Goal: Task Accomplishment & Management: Use online tool/utility

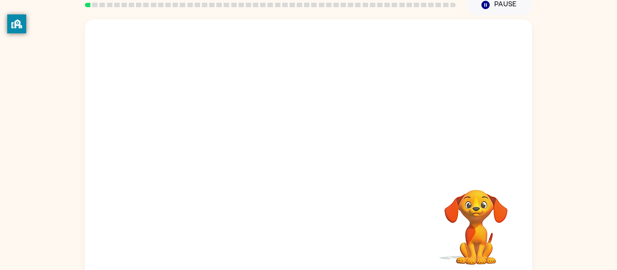
scroll to position [47, 0]
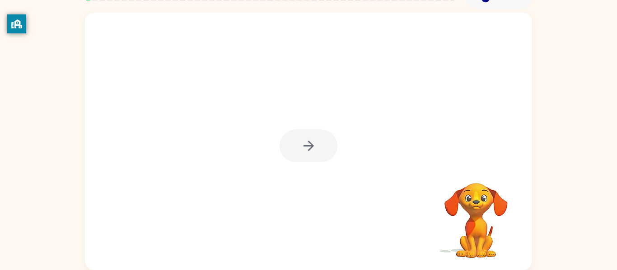
click at [357, 153] on div at bounding box center [308, 142] width 447 height 258
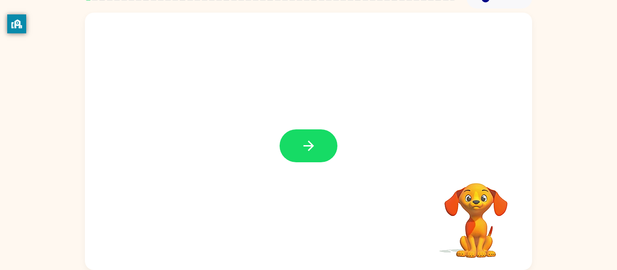
click at [306, 143] on icon "button" at bounding box center [309, 146] width 16 height 16
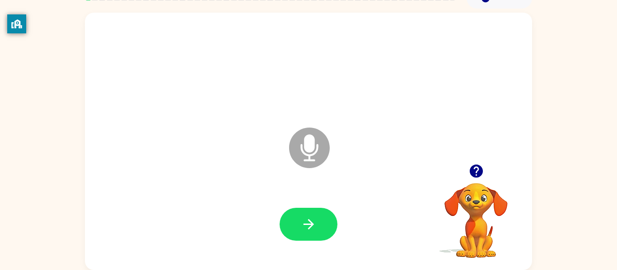
click at [314, 141] on icon "Microphone The Microphone is here when it is your turn to talk" at bounding box center [354, 159] width 135 height 68
click at [297, 236] on button "button" at bounding box center [308, 224] width 58 height 33
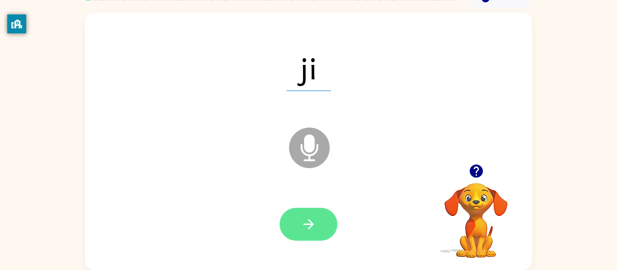
click at [297, 225] on button "button" at bounding box center [308, 224] width 58 height 33
click at [324, 214] on button "button" at bounding box center [308, 224] width 58 height 33
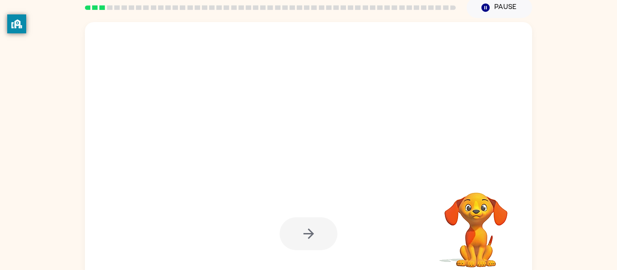
scroll to position [34, 0]
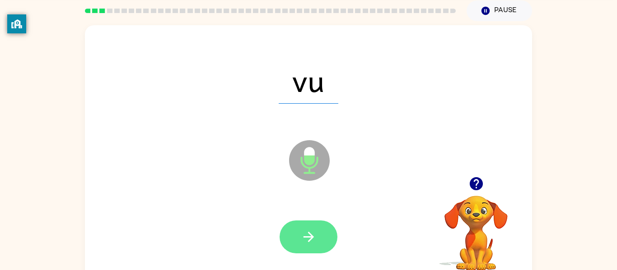
click at [308, 234] on icon "button" at bounding box center [309, 237] width 16 height 16
click at [292, 221] on button "button" at bounding box center [308, 237] width 58 height 33
click at [297, 230] on button "button" at bounding box center [308, 237] width 58 height 33
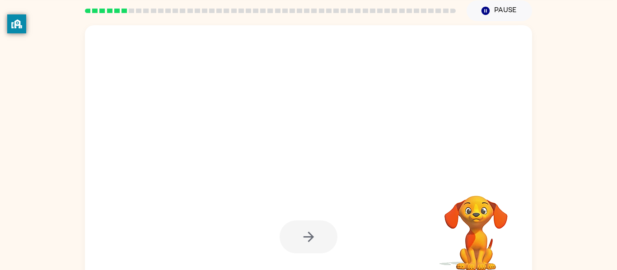
click at [295, 260] on div at bounding box center [308, 237] width 429 height 74
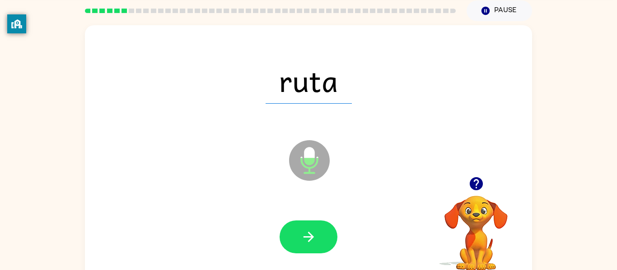
click at [309, 233] on icon "button" at bounding box center [308, 237] width 10 height 10
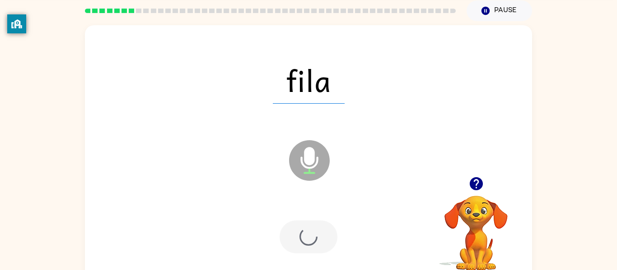
click at [309, 233] on div at bounding box center [308, 237] width 58 height 33
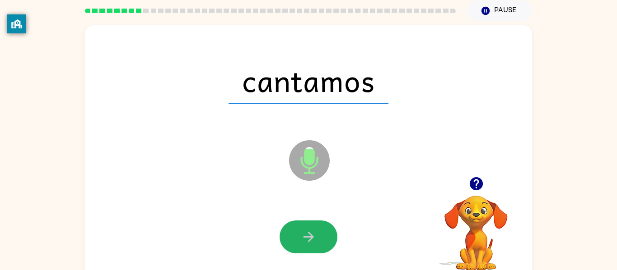
click at [309, 233] on icon "button" at bounding box center [308, 237] width 10 height 10
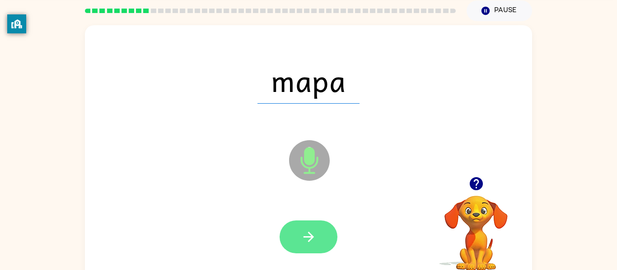
click at [309, 227] on button "button" at bounding box center [308, 237] width 58 height 33
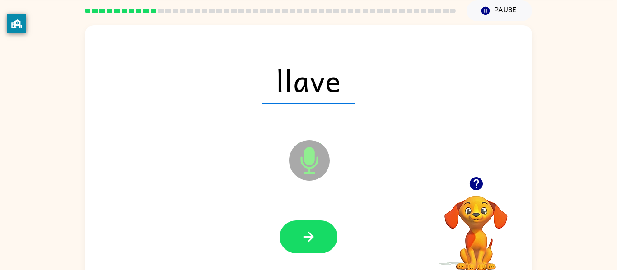
click at [309, 227] on button "button" at bounding box center [308, 237] width 58 height 33
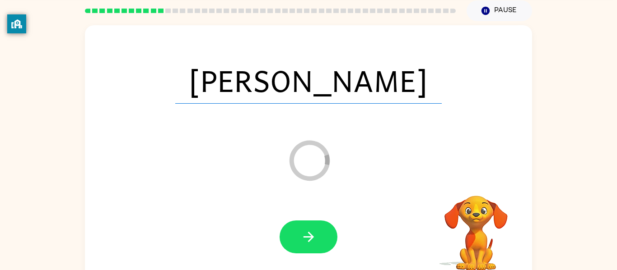
click at [309, 227] on button "button" at bounding box center [308, 237] width 58 height 33
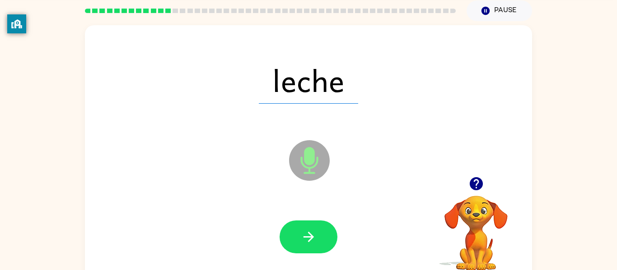
click at [309, 227] on button "button" at bounding box center [308, 237] width 58 height 33
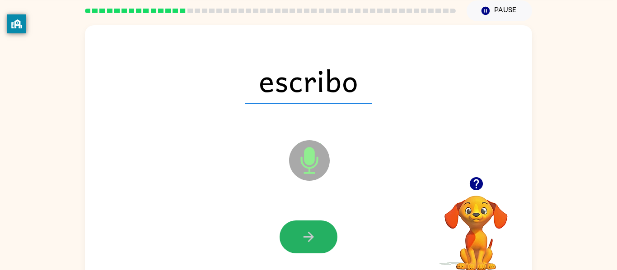
click at [309, 227] on button "button" at bounding box center [308, 237] width 58 height 33
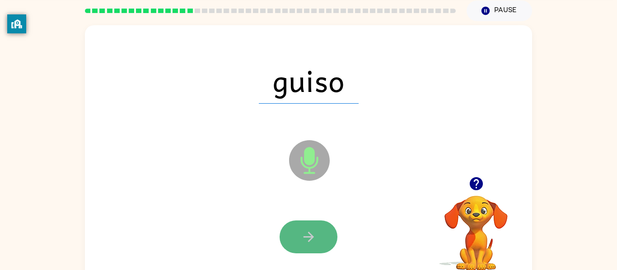
click at [307, 227] on button "button" at bounding box center [308, 237] width 58 height 33
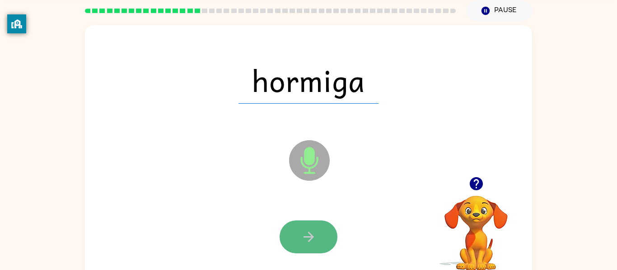
click at [308, 230] on icon "button" at bounding box center [309, 237] width 16 height 16
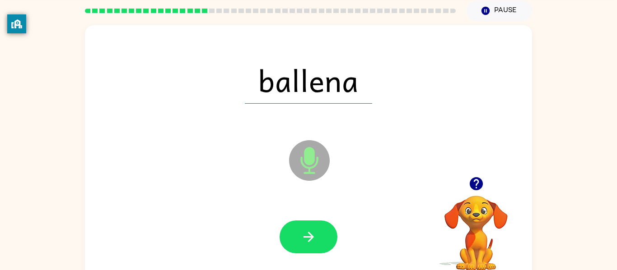
click at [308, 230] on icon "button" at bounding box center [309, 237] width 16 height 16
click at [308, 230] on div at bounding box center [308, 237] width 58 height 33
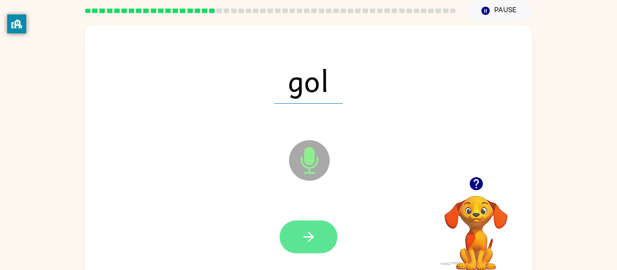
click at [308, 230] on icon "button" at bounding box center [309, 237] width 16 height 16
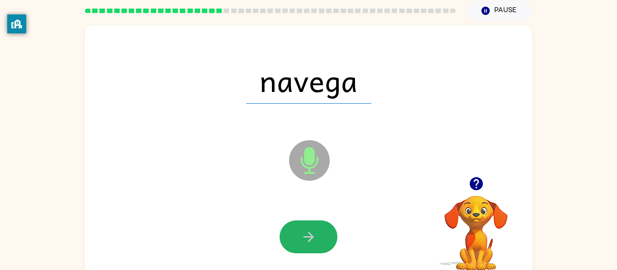
click at [308, 230] on icon "button" at bounding box center [309, 237] width 16 height 16
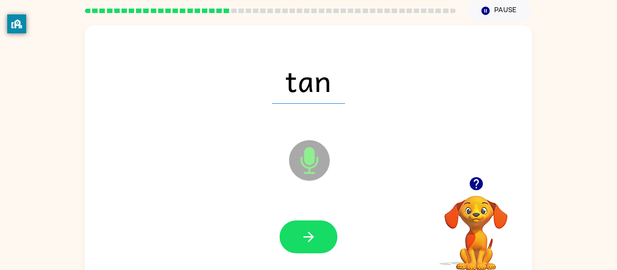
click at [308, 230] on icon "button" at bounding box center [309, 237] width 16 height 16
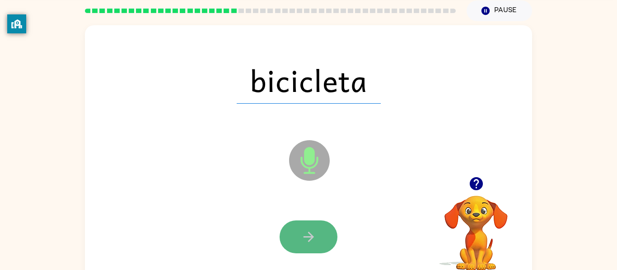
click at [311, 233] on icon "button" at bounding box center [309, 237] width 16 height 16
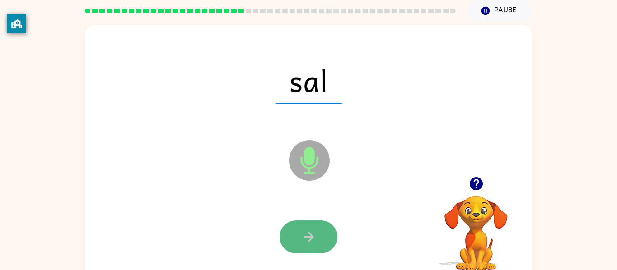
click at [313, 236] on icon "button" at bounding box center [309, 237] width 16 height 16
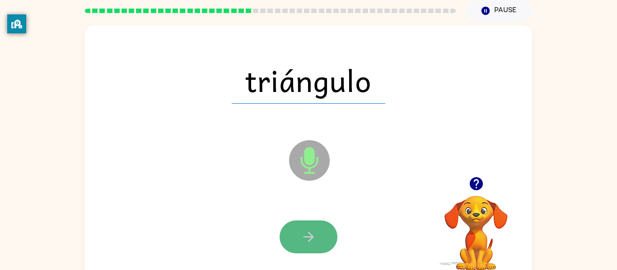
click at [311, 240] on icon "button" at bounding box center [309, 237] width 16 height 16
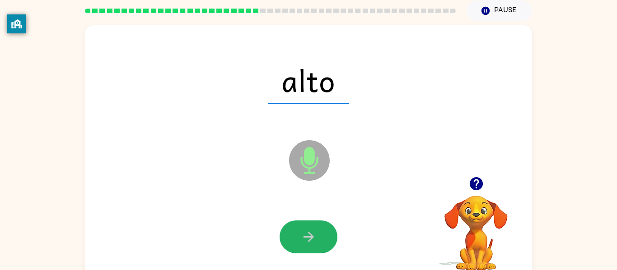
click at [311, 241] on icon "button" at bounding box center [309, 237] width 16 height 16
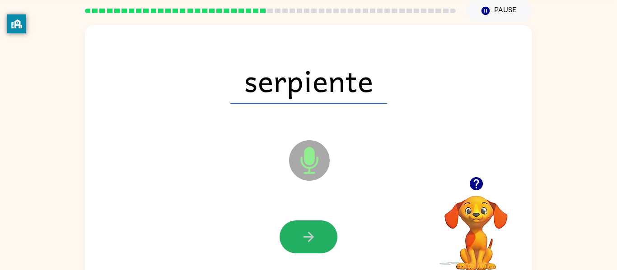
click at [311, 241] on icon "button" at bounding box center [309, 237] width 16 height 16
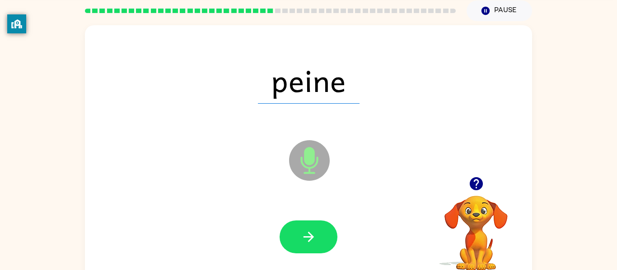
click at [311, 241] on icon "button" at bounding box center [309, 237] width 16 height 16
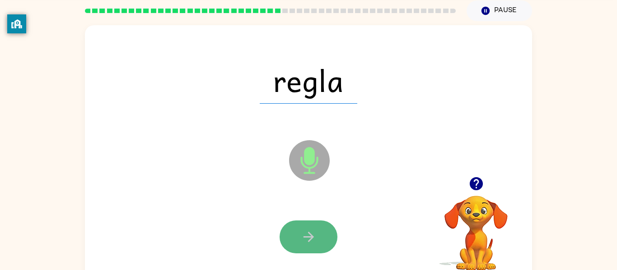
click at [314, 243] on icon "button" at bounding box center [309, 237] width 16 height 16
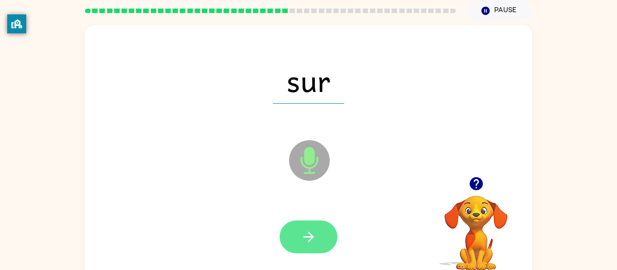
click at [315, 244] on icon "button" at bounding box center [309, 237] width 16 height 16
click at [316, 245] on button "button" at bounding box center [308, 237] width 58 height 33
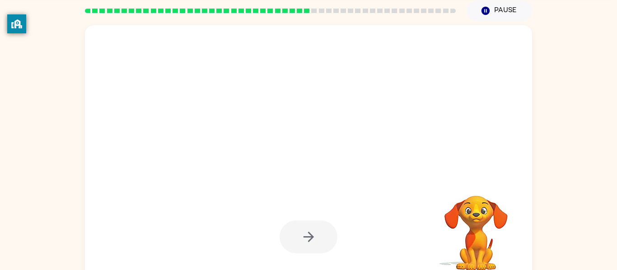
click at [316, 245] on div at bounding box center [308, 237] width 58 height 33
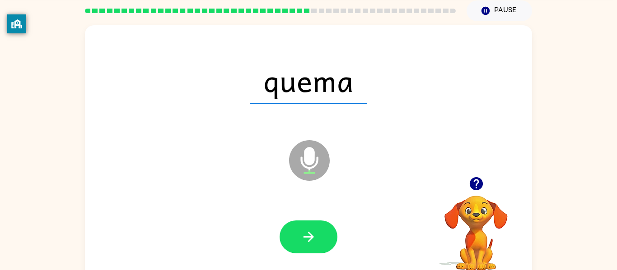
click at [316, 245] on button "button" at bounding box center [308, 237] width 58 height 33
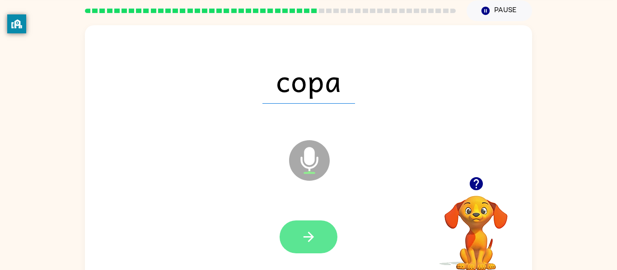
click at [329, 240] on button "button" at bounding box center [308, 237] width 58 height 33
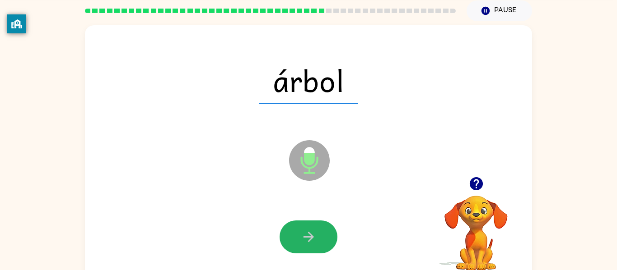
click at [329, 240] on button "button" at bounding box center [308, 237] width 58 height 33
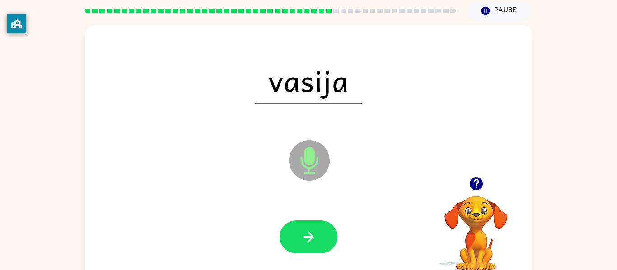
click at [329, 240] on button "button" at bounding box center [308, 237] width 58 height 33
click at [329, 240] on div at bounding box center [308, 237] width 58 height 33
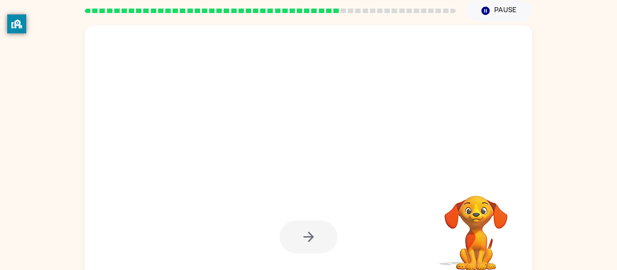
click at [329, 240] on div at bounding box center [308, 237] width 58 height 33
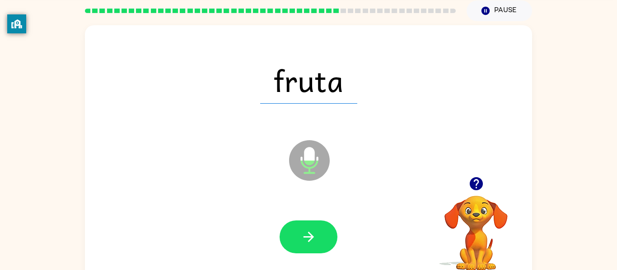
click at [329, 240] on button "button" at bounding box center [308, 237] width 58 height 33
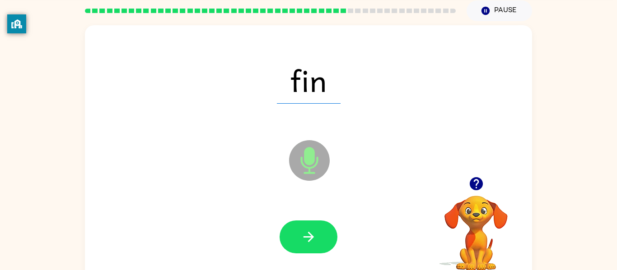
click at [329, 240] on button "button" at bounding box center [308, 237] width 58 height 33
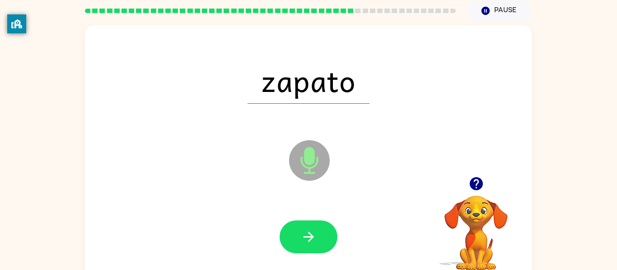
click at [329, 240] on button "button" at bounding box center [308, 237] width 58 height 33
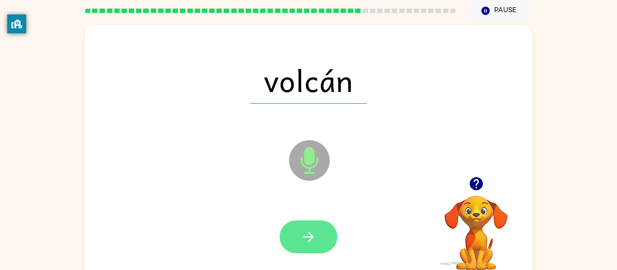
click at [315, 241] on icon "button" at bounding box center [309, 237] width 16 height 16
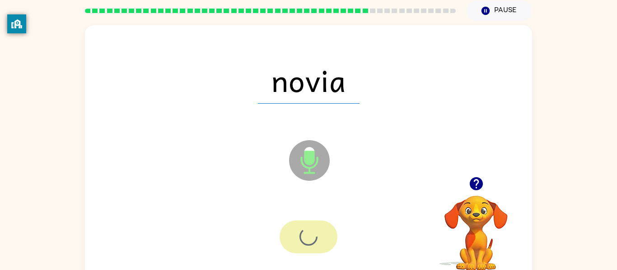
click at [315, 241] on div at bounding box center [308, 237] width 58 height 33
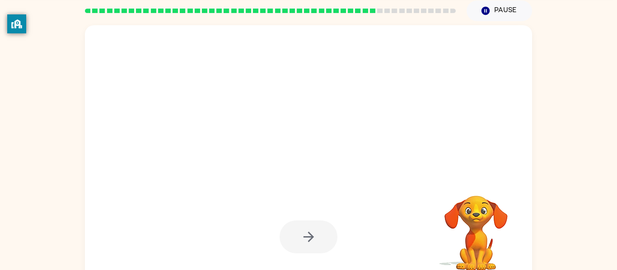
click at [315, 241] on div at bounding box center [308, 237] width 58 height 33
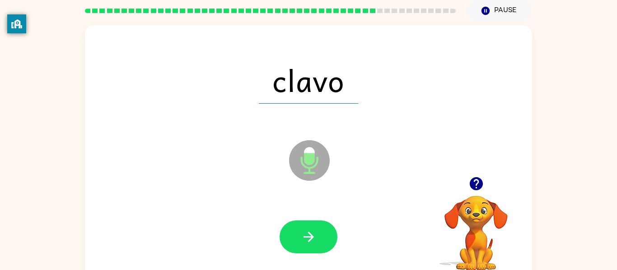
click at [315, 241] on icon "button" at bounding box center [309, 237] width 16 height 16
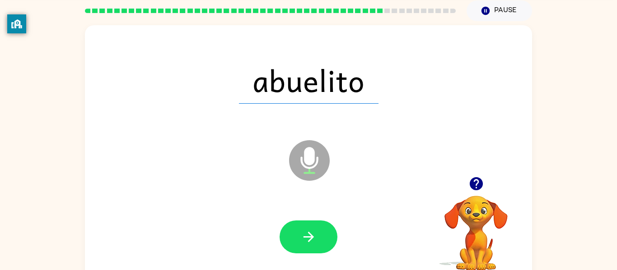
click at [315, 241] on icon "button" at bounding box center [309, 237] width 16 height 16
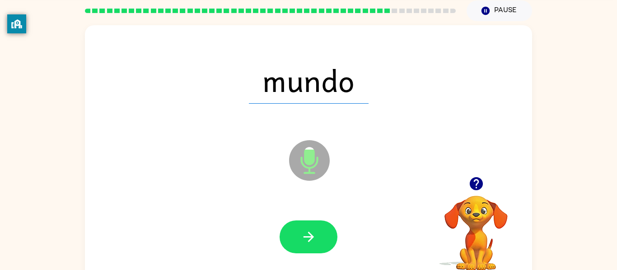
click at [315, 241] on icon "button" at bounding box center [309, 237] width 16 height 16
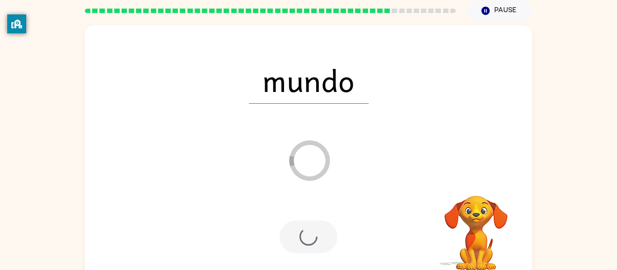
click at [315, 241] on div at bounding box center [308, 237] width 58 height 33
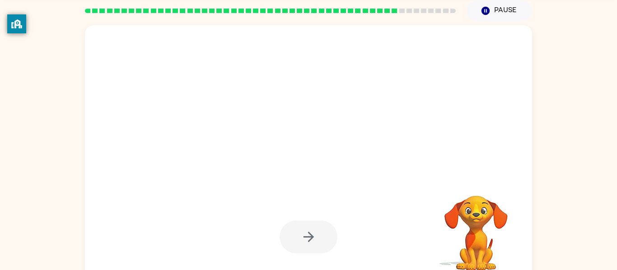
click at [315, 241] on div at bounding box center [308, 237] width 58 height 33
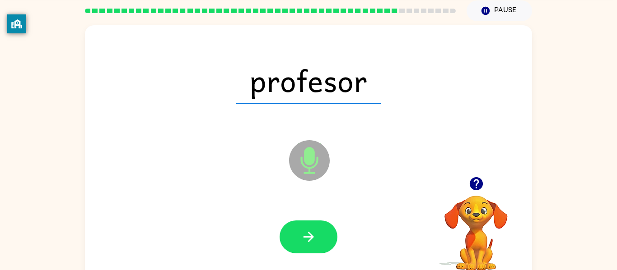
click at [315, 241] on icon "button" at bounding box center [309, 237] width 16 height 16
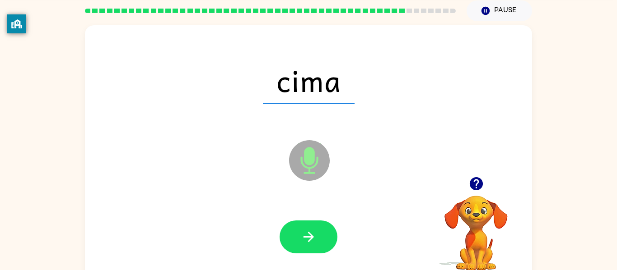
click at [315, 241] on icon "button" at bounding box center [309, 237] width 16 height 16
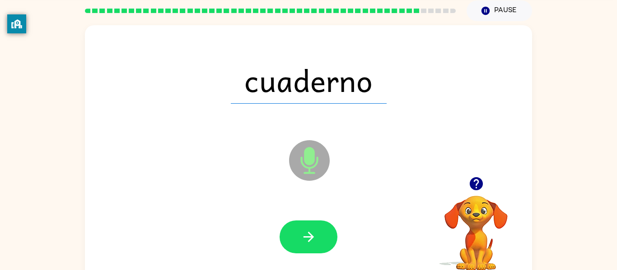
click at [315, 241] on icon "button" at bounding box center [309, 237] width 16 height 16
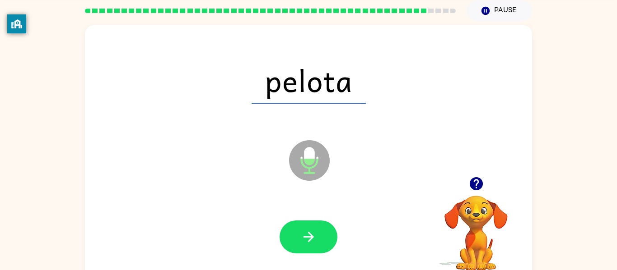
click at [315, 241] on icon "button" at bounding box center [309, 237] width 16 height 16
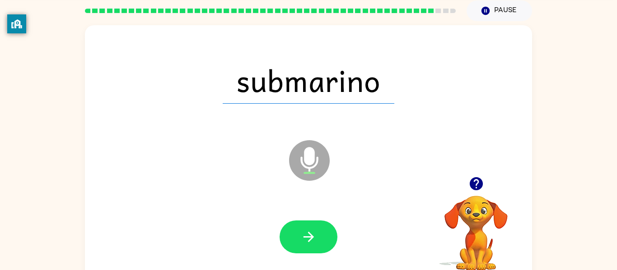
click at [315, 241] on icon "button" at bounding box center [309, 237] width 16 height 16
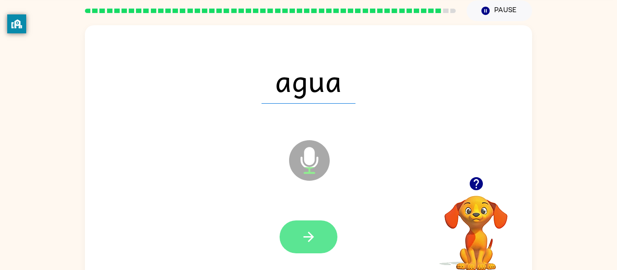
click at [314, 242] on icon "button" at bounding box center [309, 237] width 16 height 16
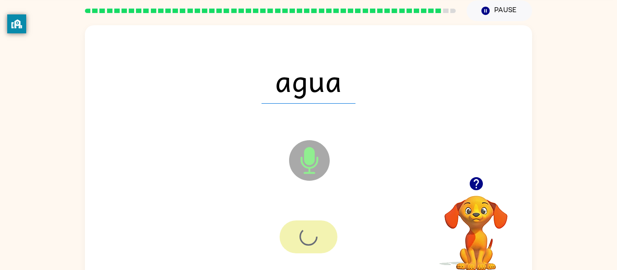
click at [314, 242] on div at bounding box center [308, 237] width 58 height 33
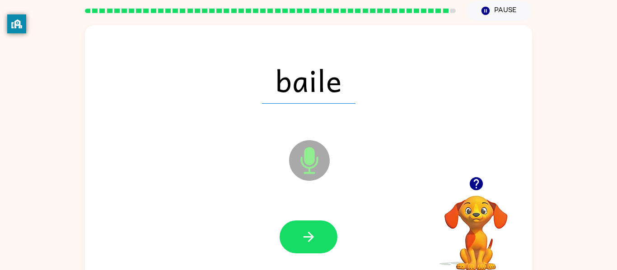
click at [314, 242] on icon "button" at bounding box center [309, 237] width 16 height 16
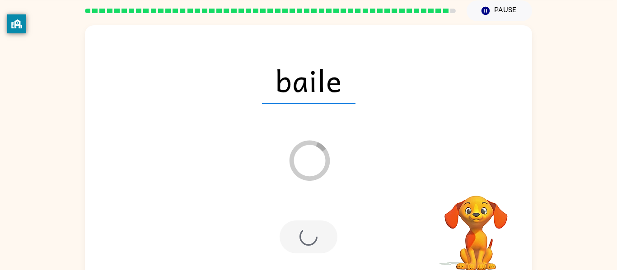
scroll to position [26, 0]
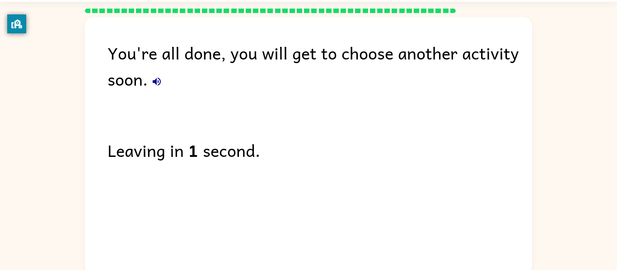
click at [153, 79] on icon "button" at bounding box center [156, 81] width 11 height 11
